Goal: Information Seeking & Learning: Learn about a topic

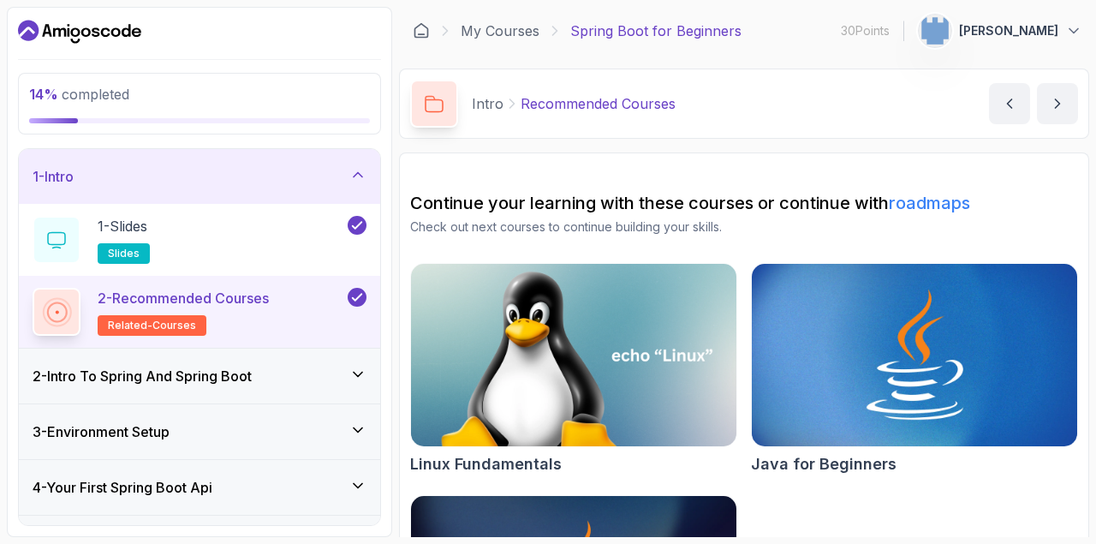
click at [151, 167] on div "1 - Intro" at bounding box center [200, 176] width 334 height 21
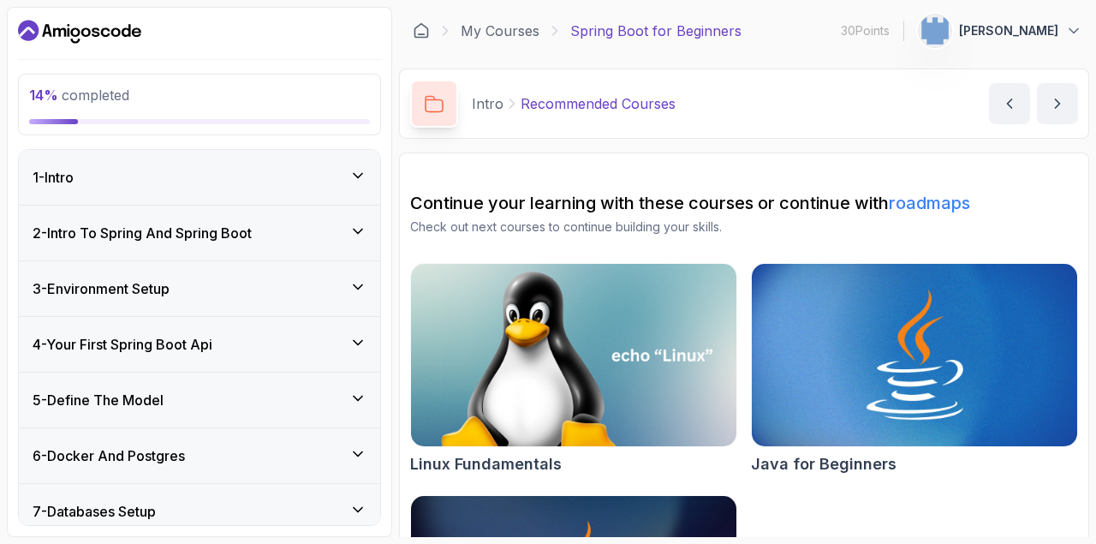
click at [194, 215] on div "2 - Intro To Spring And Spring Boot" at bounding box center [199, 233] width 361 height 55
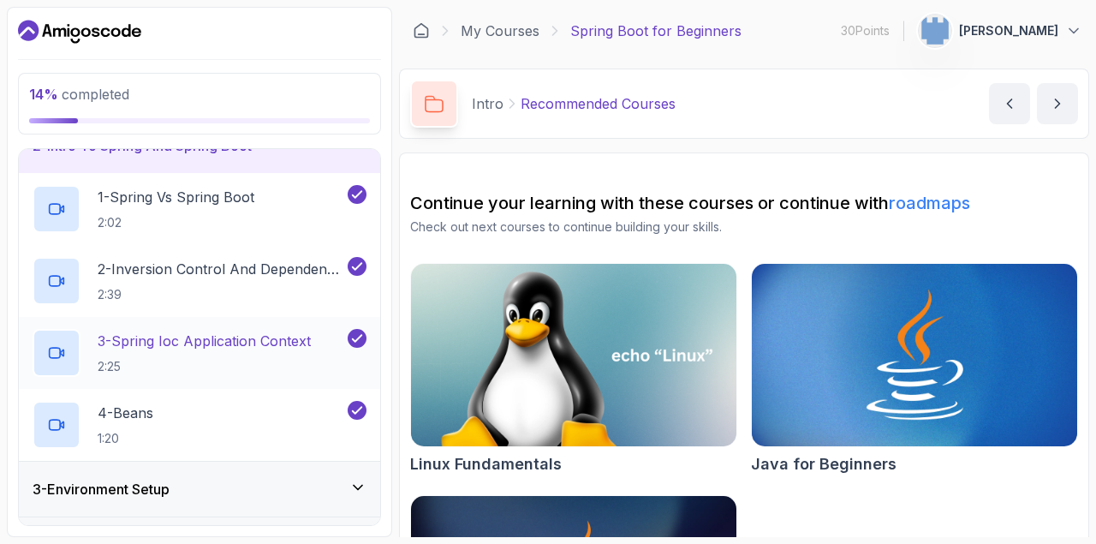
scroll to position [160, 0]
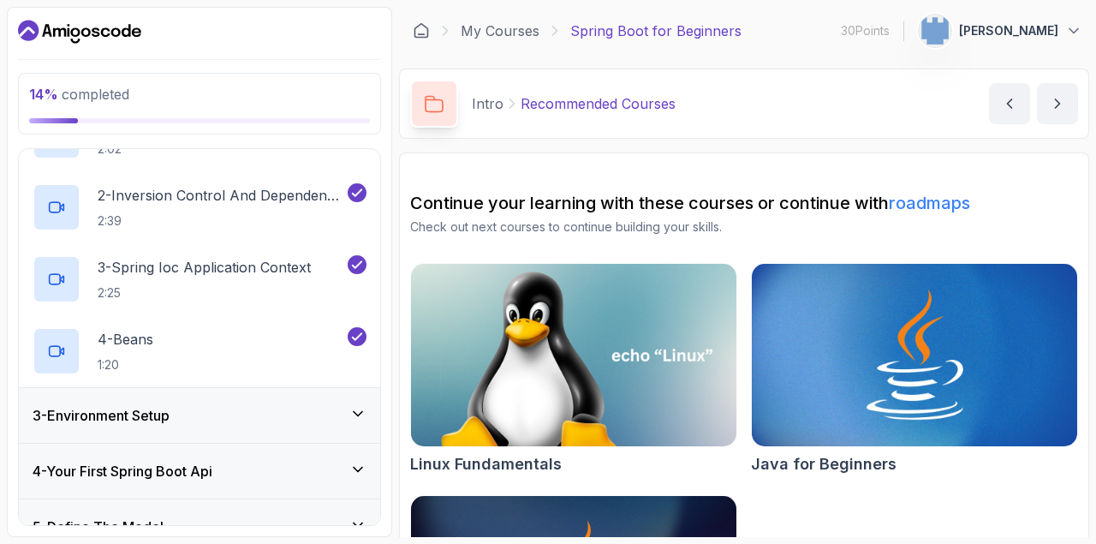
click at [211, 417] on div "3 - Environment Setup" at bounding box center [200, 415] width 334 height 21
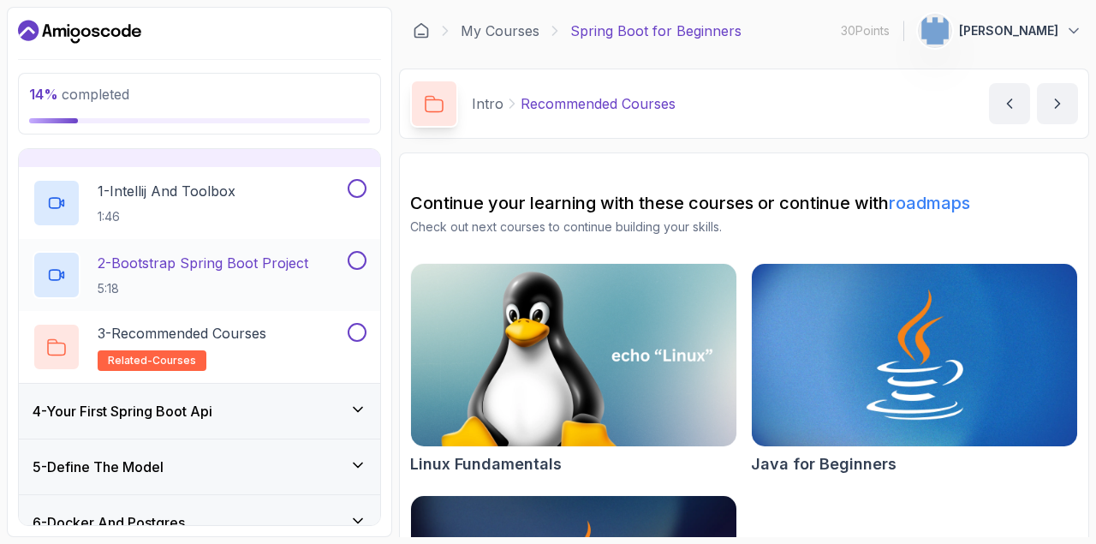
scroll to position [132, 0]
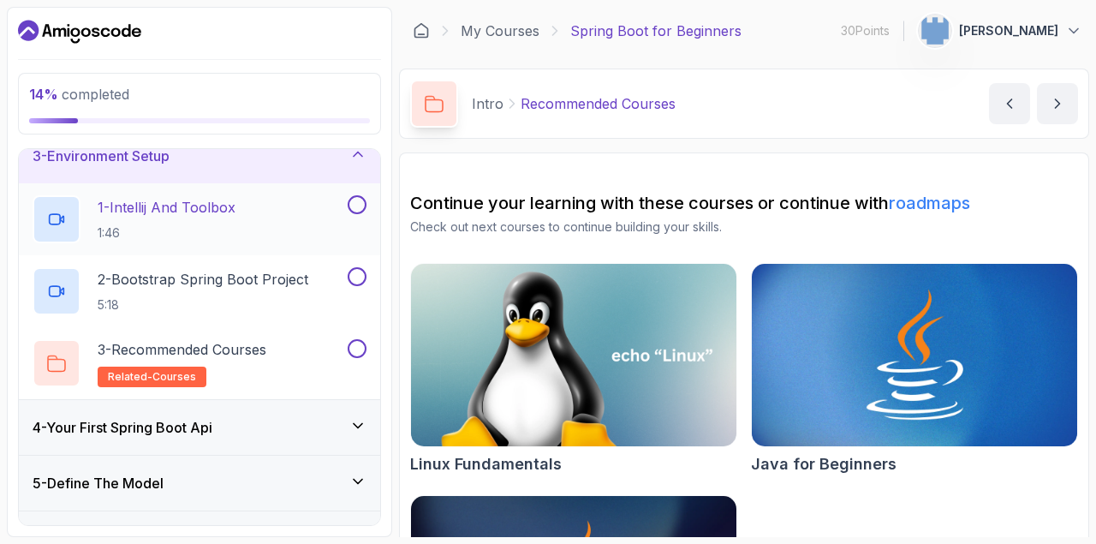
click at [218, 222] on h2 "1 - Intellij And Toolbox 1:46" at bounding box center [167, 219] width 138 height 45
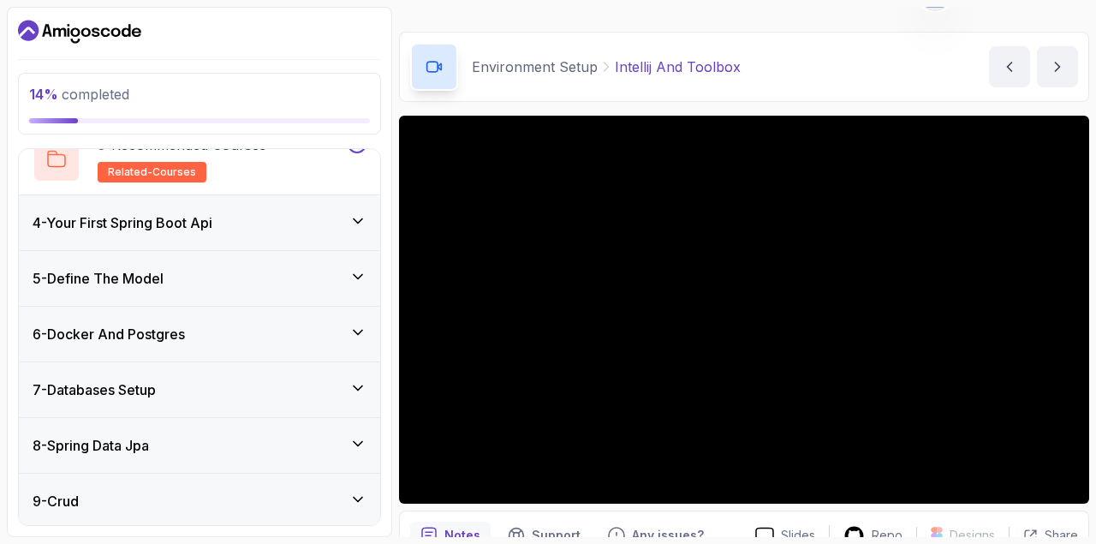
scroll to position [36, 0]
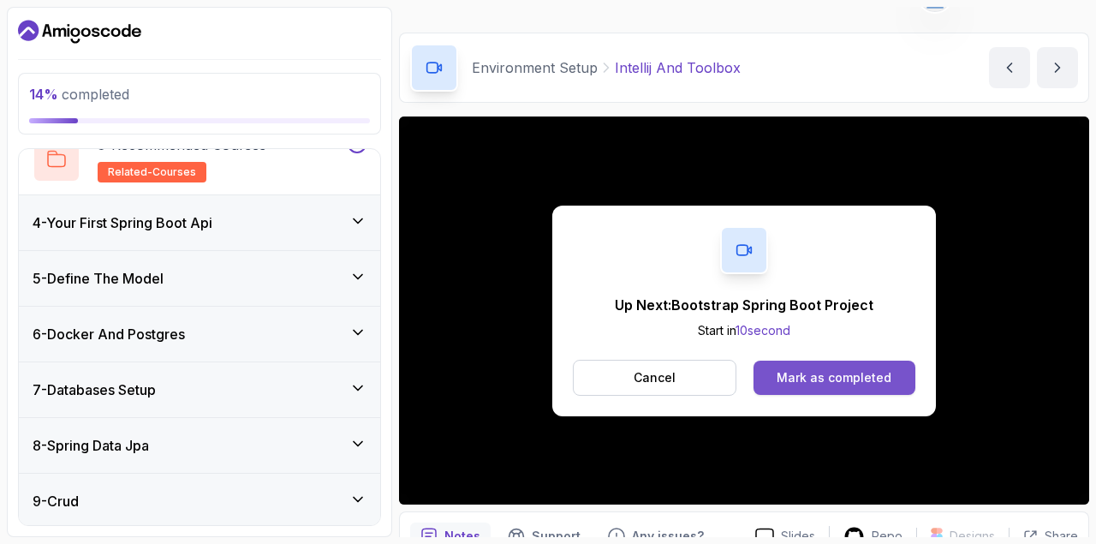
click at [799, 373] on div "Mark as completed" at bounding box center [834, 377] width 115 height 17
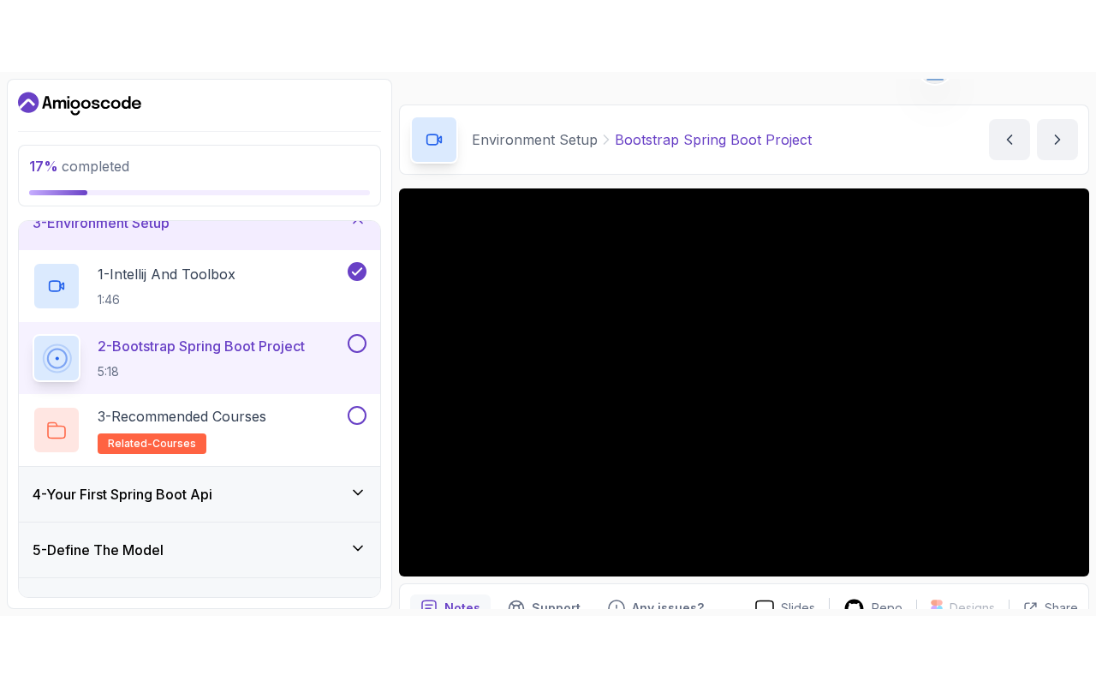
scroll to position [75, 0]
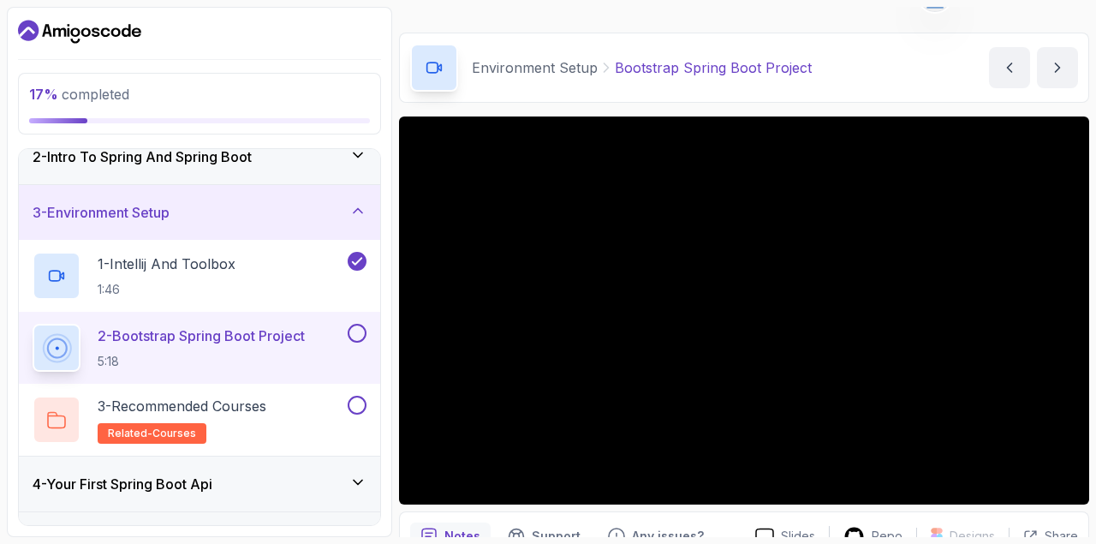
click at [354, 221] on div "3 - Environment Setup" at bounding box center [200, 212] width 334 height 21
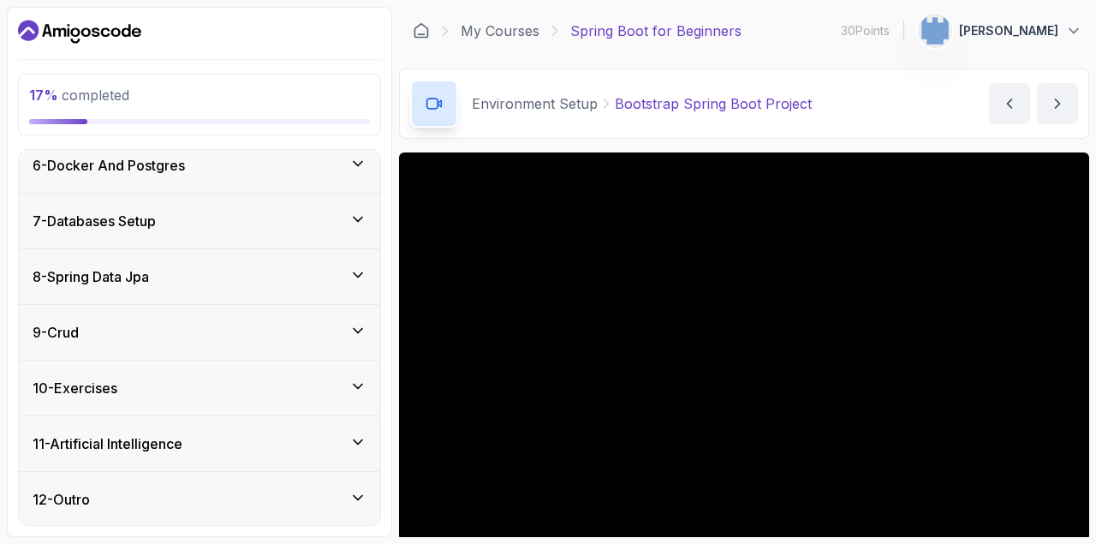
scroll to position [291, 0]
